Goal: Navigation & Orientation: Find specific page/section

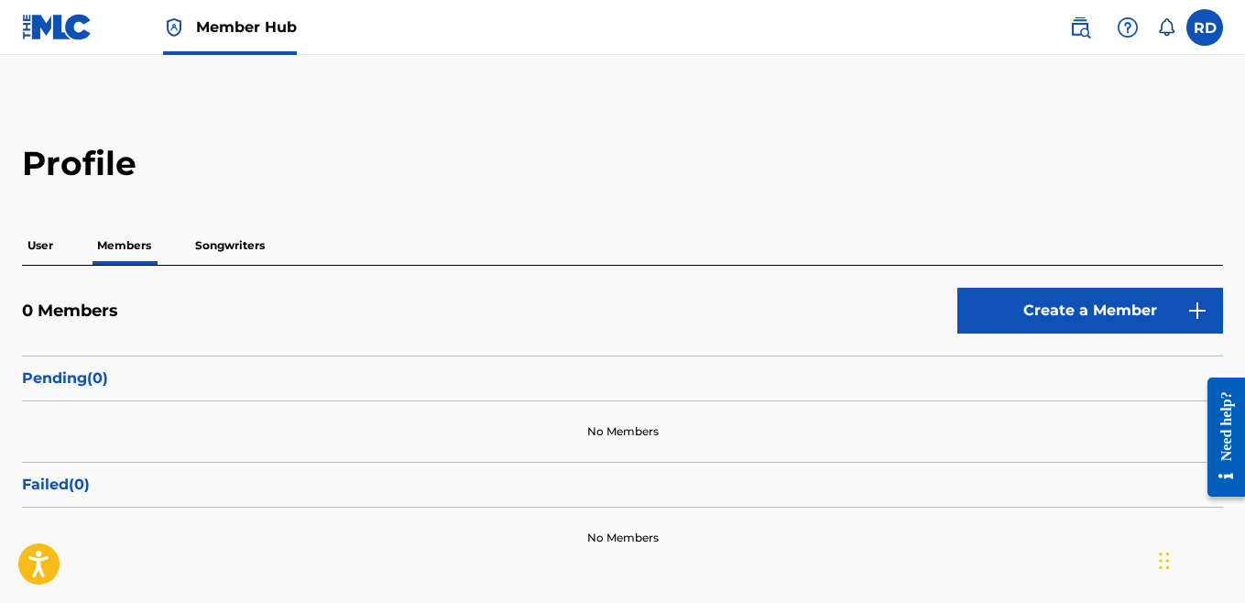
click at [44, 246] on p "User" at bounding box center [40, 245] width 37 height 38
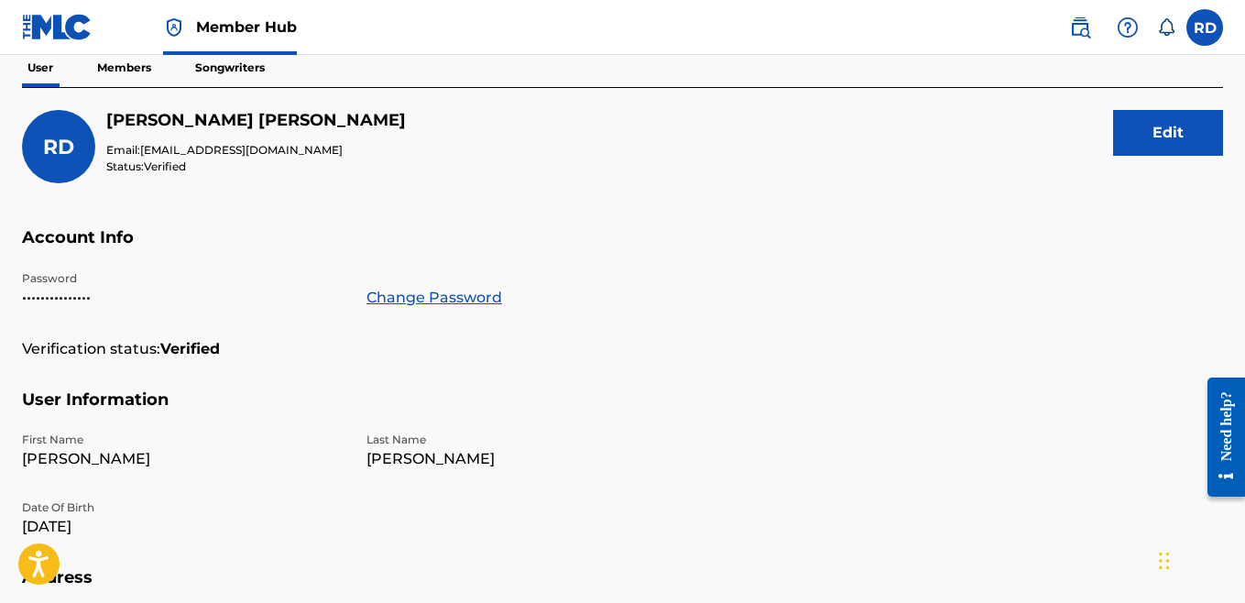
scroll to position [171, 0]
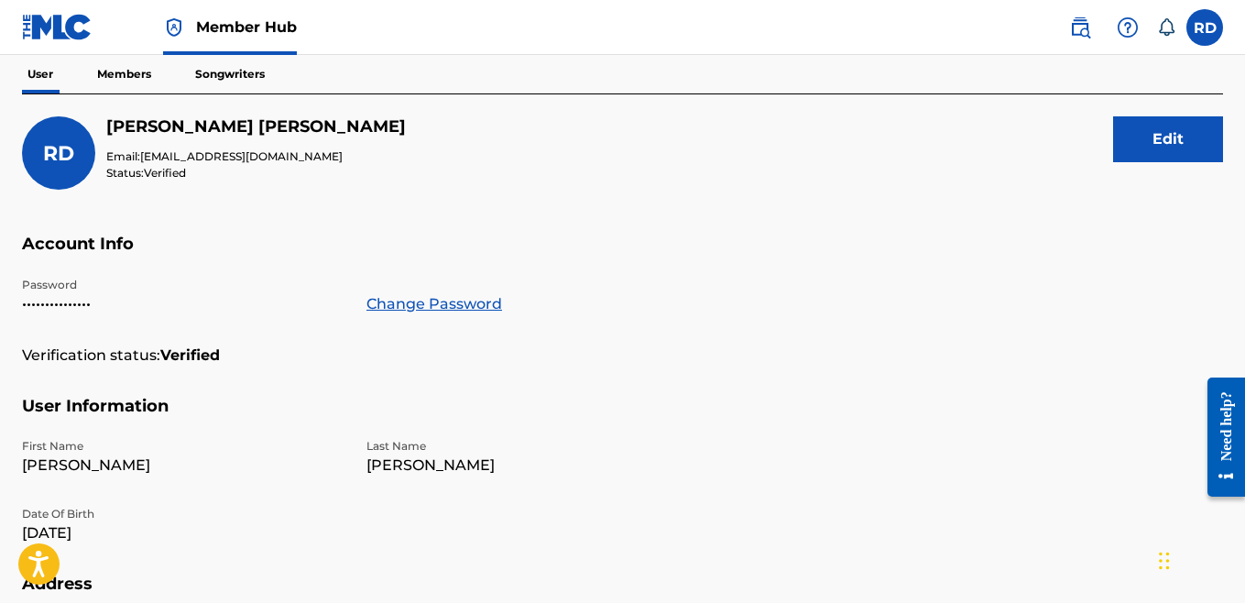
click at [216, 73] on p "Songwriters" at bounding box center [230, 74] width 81 height 38
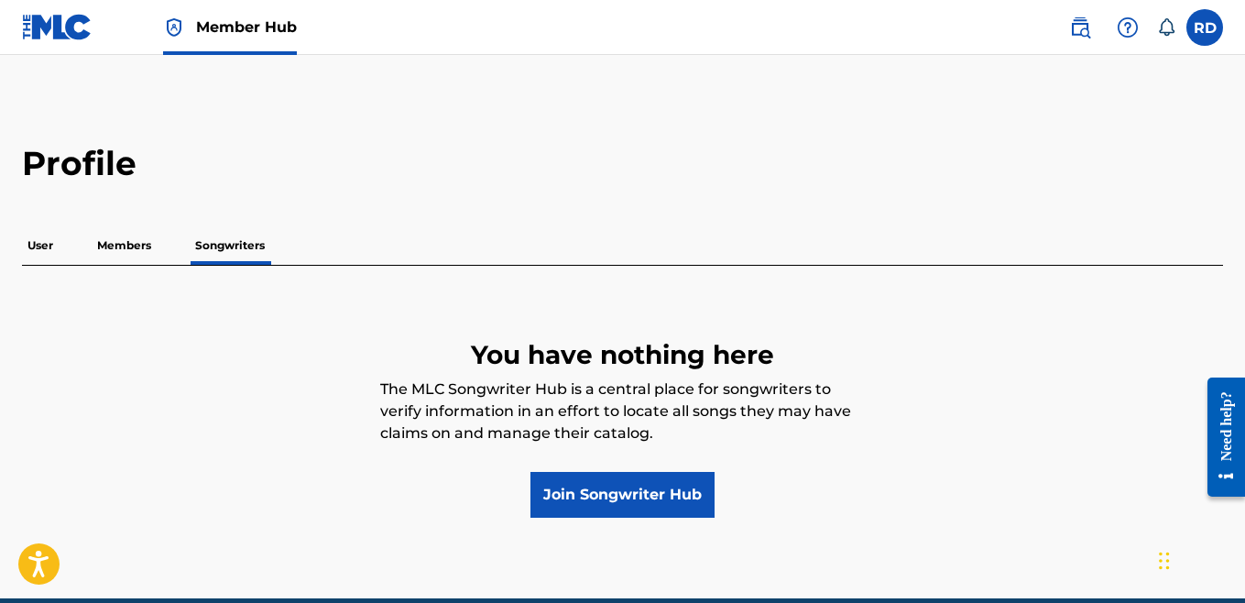
click at [132, 241] on p "Members" at bounding box center [124, 245] width 65 height 38
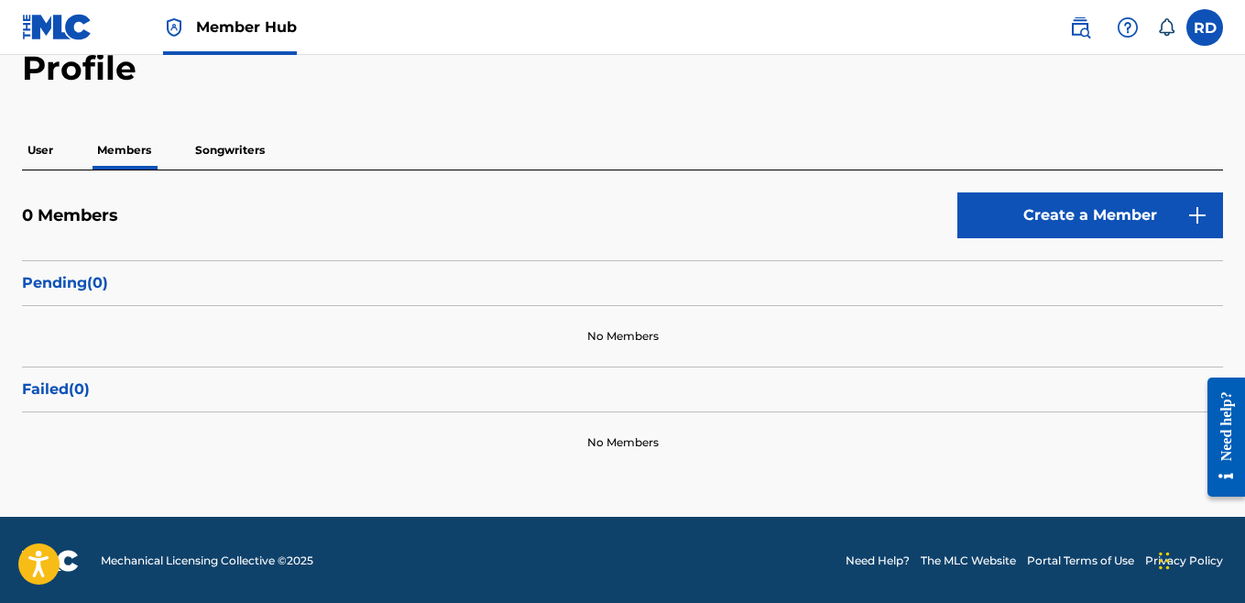
scroll to position [97, 0]
